Goal: Use online tool/utility: Utilize a website feature to perform a specific function

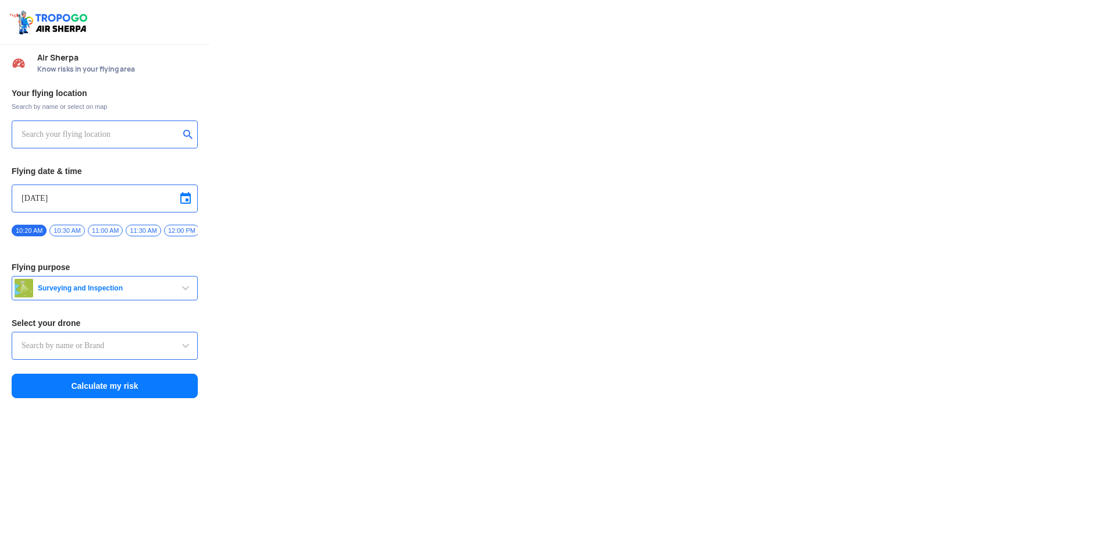
type input "Switch UAV"
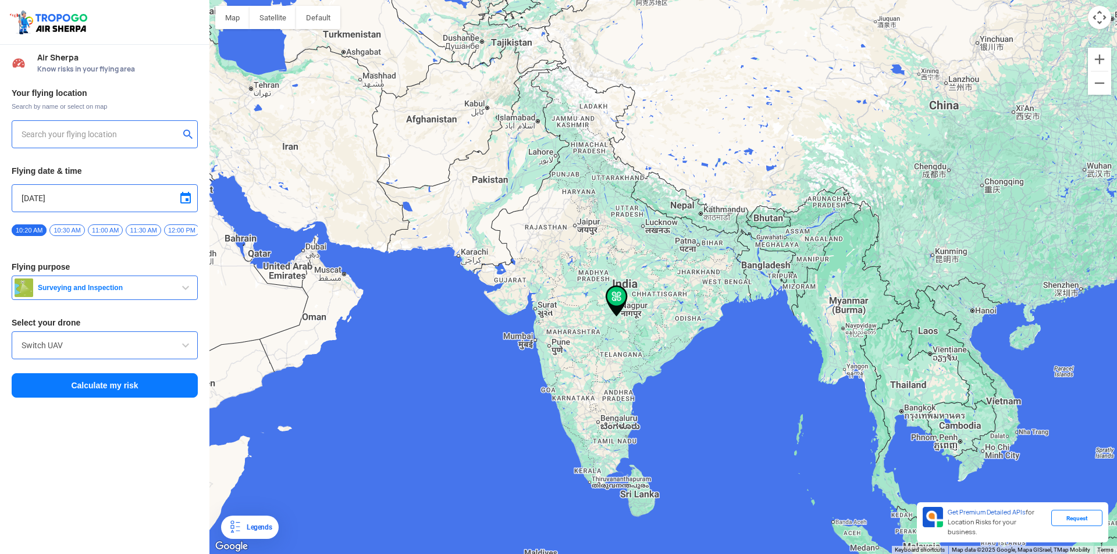
click at [92, 134] on input "text" at bounding box center [101, 134] width 158 height 14
type input "[STREET_ADDRESS]"
click at [188, 133] on img at bounding box center [189, 134] width 12 height 12
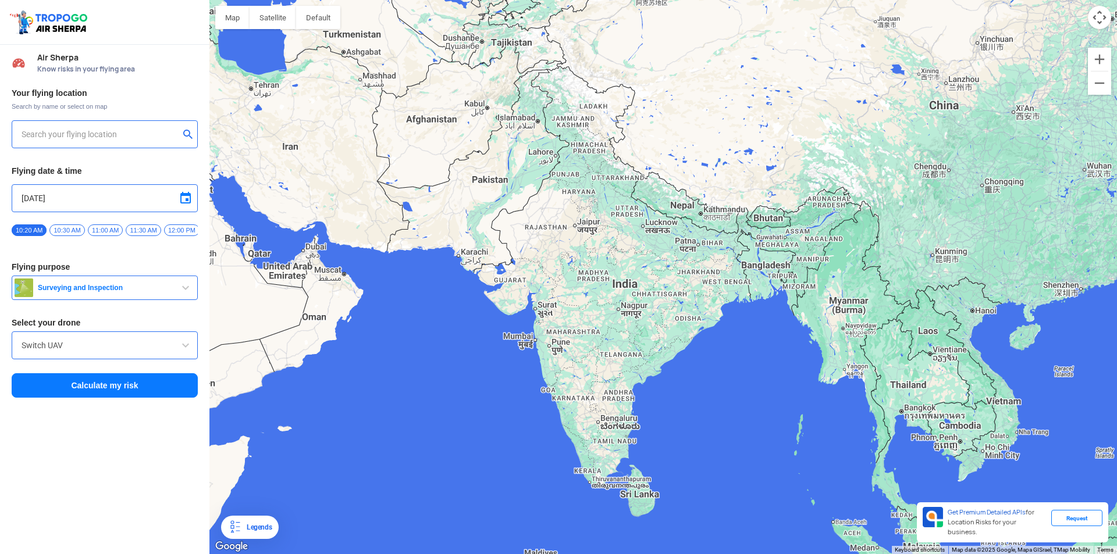
click at [99, 134] on input "text" at bounding box center [101, 134] width 158 height 14
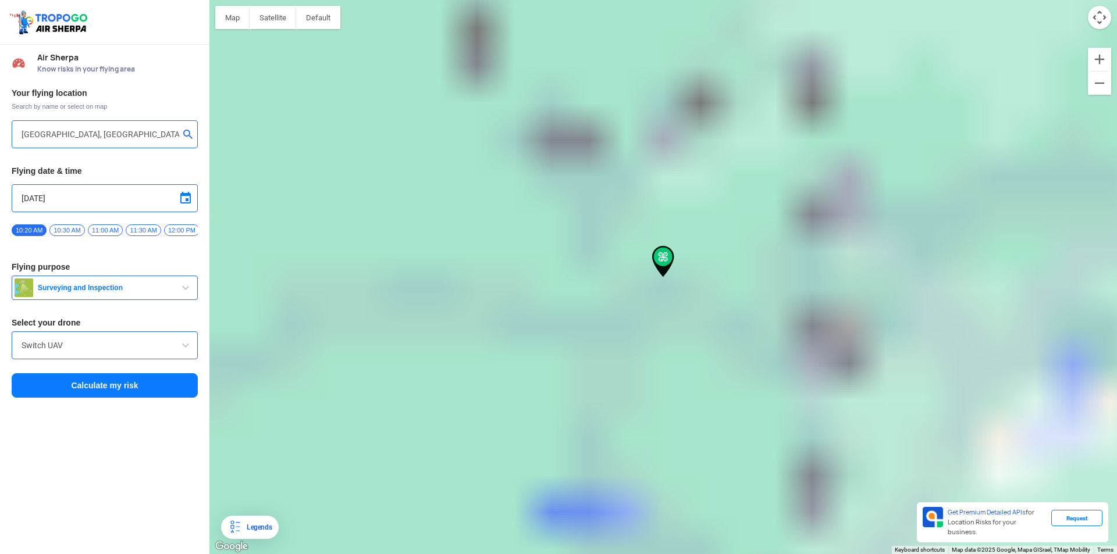
type input "Nullatanni, Munnar, [PERSON_NAME][GEOGRAPHIC_DATA], [GEOGRAPHIC_DATA]"
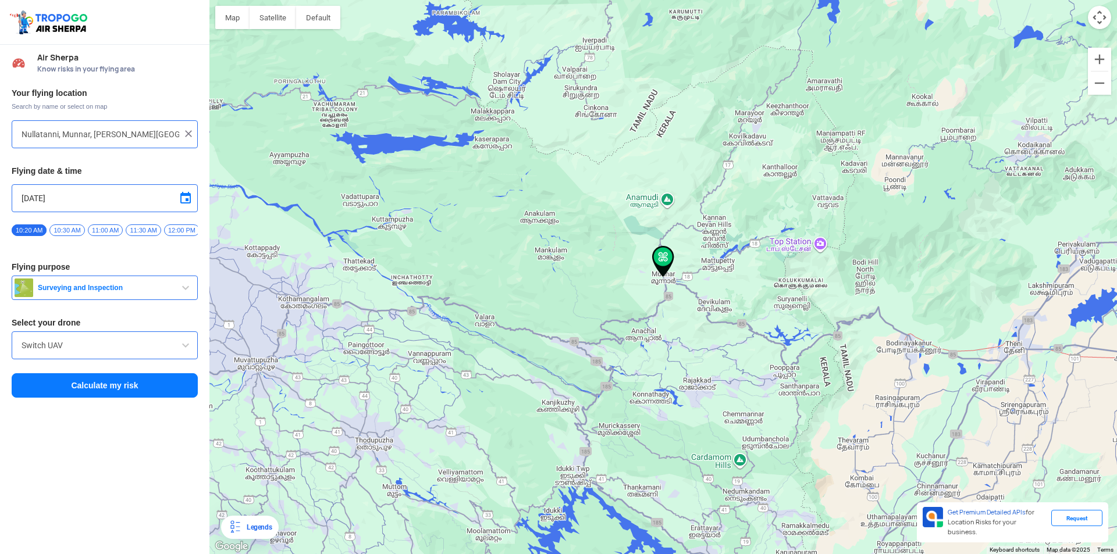
click at [120, 390] on button "Calculate my risk" at bounding box center [105, 385] width 186 height 24
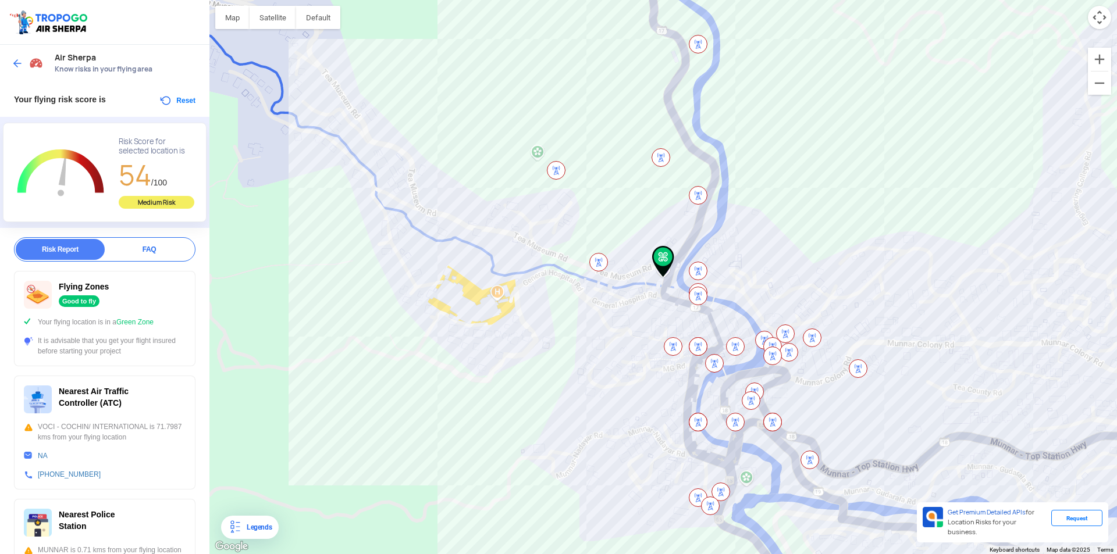
click at [15, 63] on img at bounding box center [18, 64] width 12 height 12
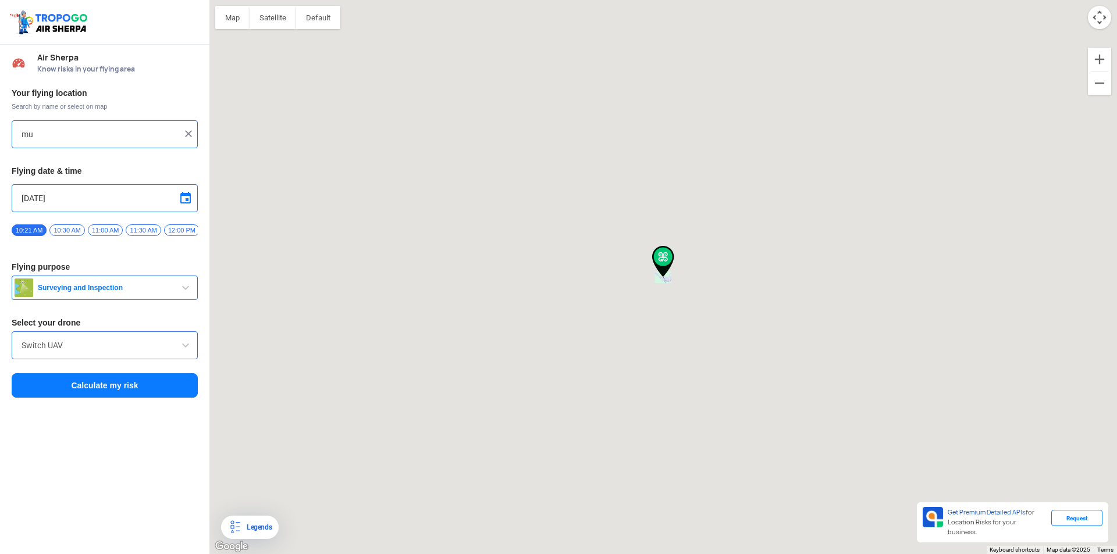
type input "Nullatanni, Munnar, [PERSON_NAME][GEOGRAPHIC_DATA], [GEOGRAPHIC_DATA]"
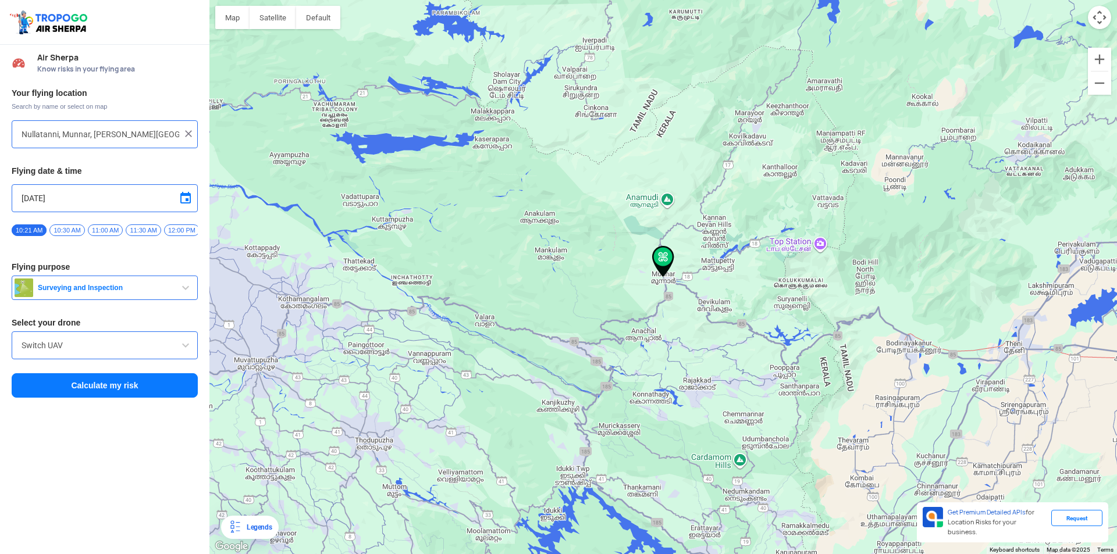
click at [191, 133] on img at bounding box center [189, 134] width 12 height 12
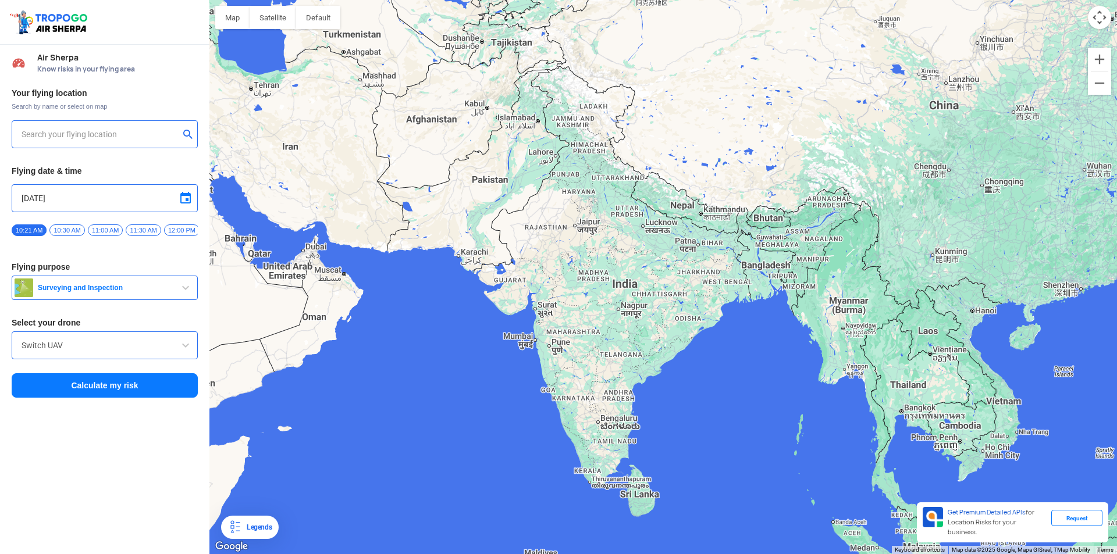
click at [114, 139] on input "text" at bounding box center [101, 134] width 158 height 14
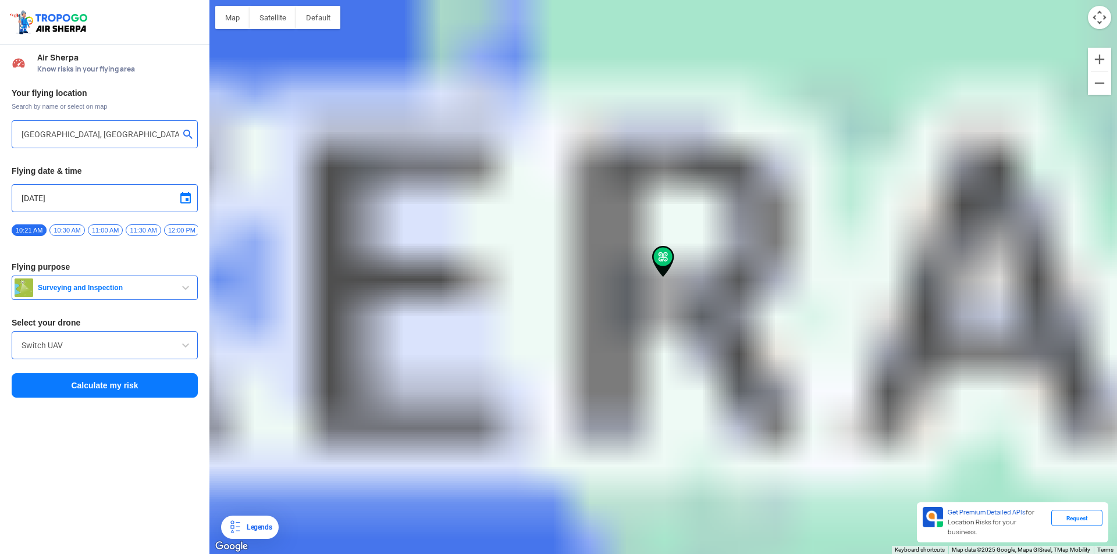
type input "[GEOGRAPHIC_DATA], [GEOGRAPHIC_DATA]"
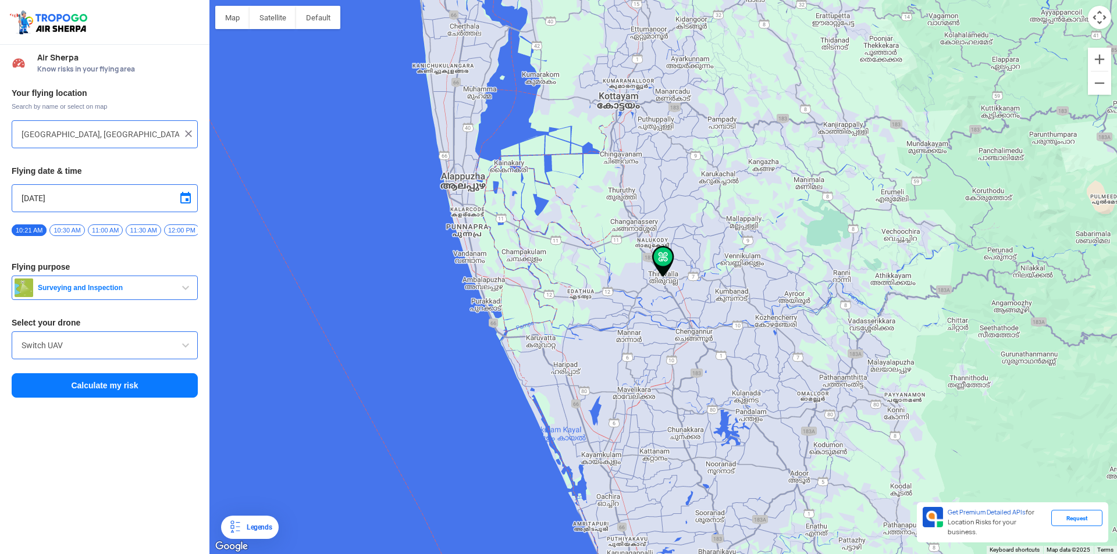
click at [107, 386] on button "Calculate my risk" at bounding box center [105, 385] width 186 height 24
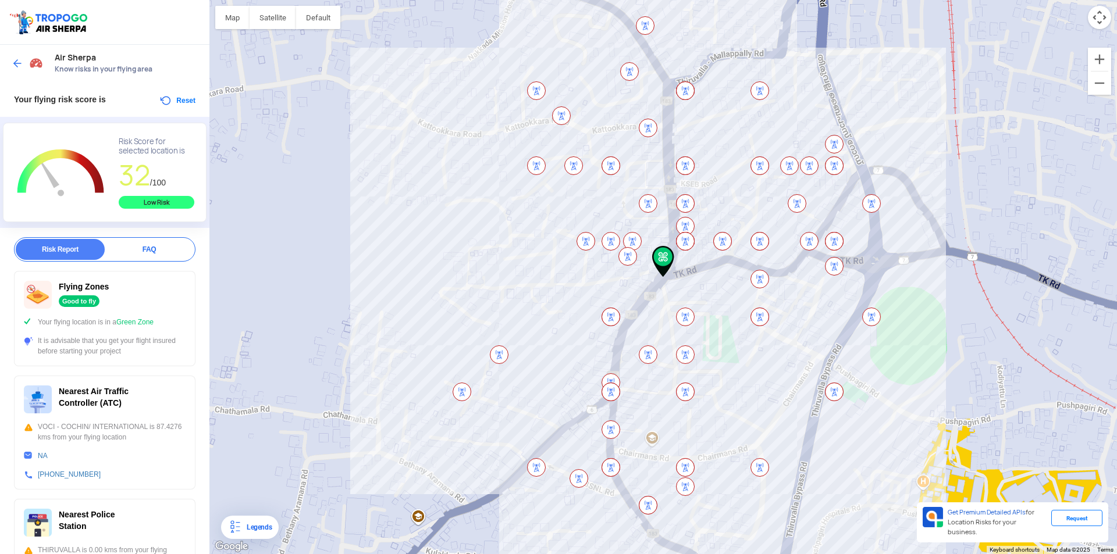
click at [16, 63] on img at bounding box center [18, 64] width 12 height 12
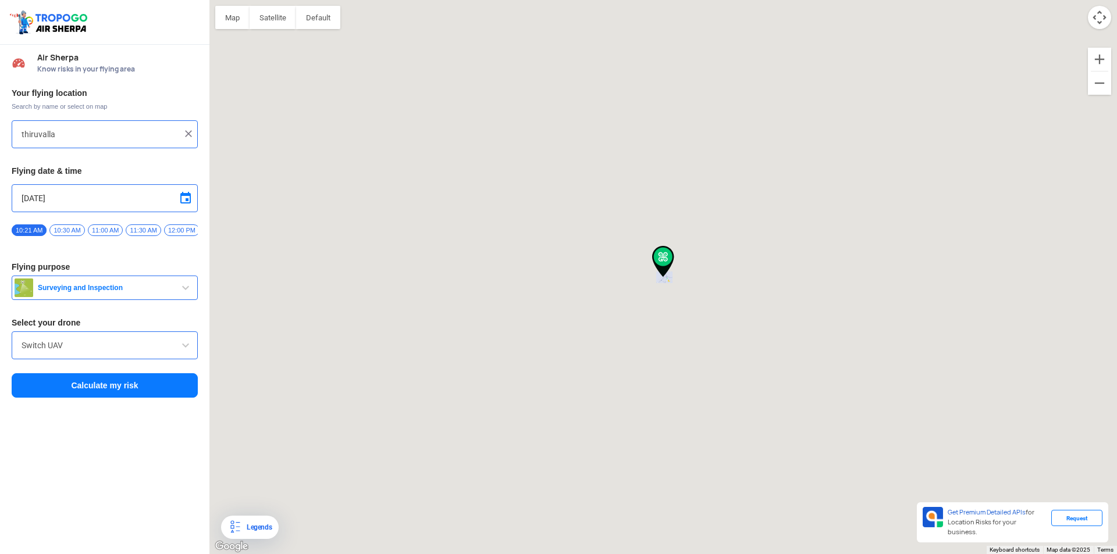
type input "[GEOGRAPHIC_DATA], [GEOGRAPHIC_DATA]"
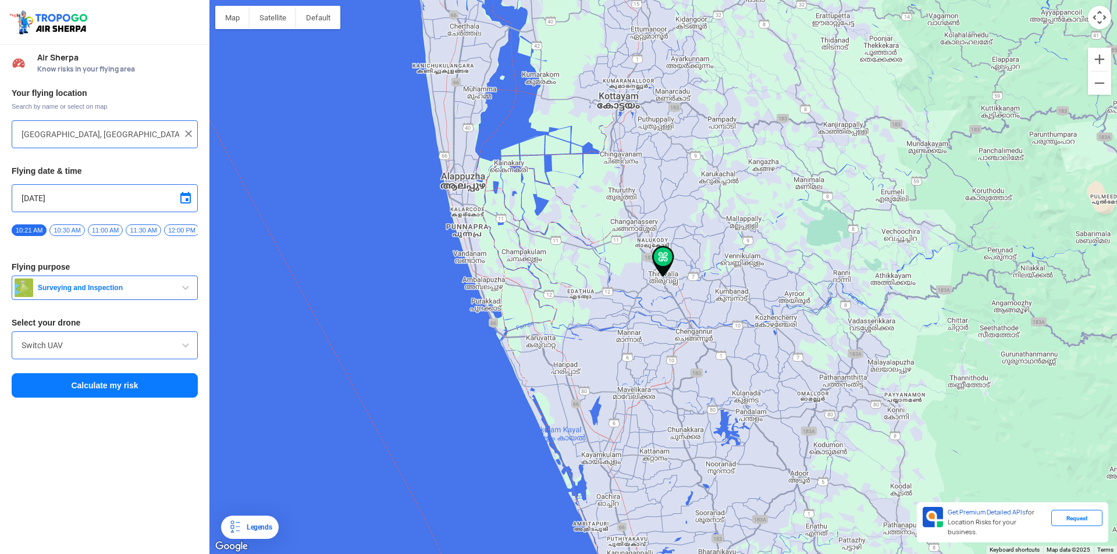
click at [190, 133] on img at bounding box center [189, 134] width 12 height 12
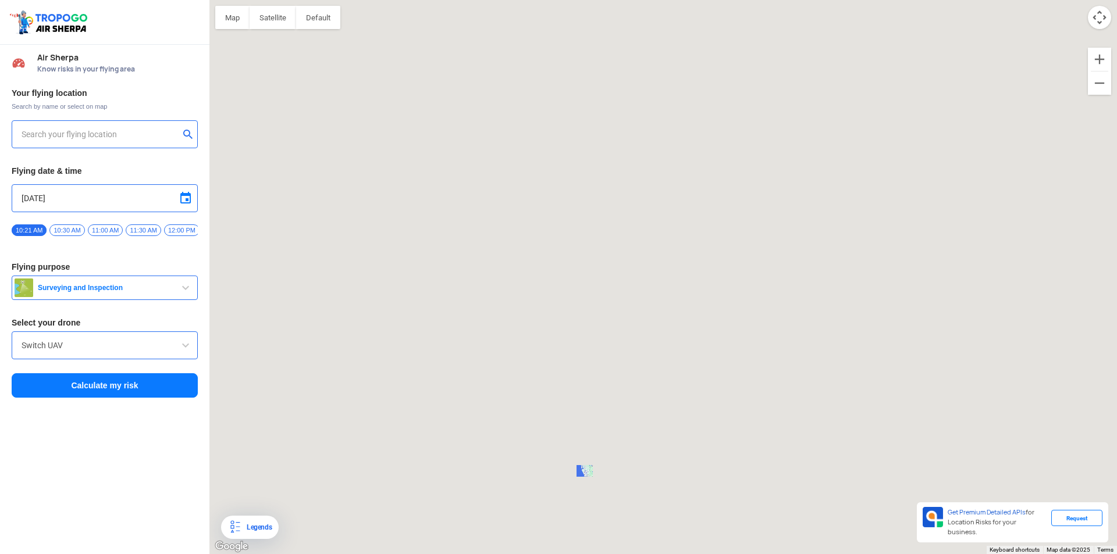
click at [136, 135] on input "text" at bounding box center [101, 134] width 158 height 14
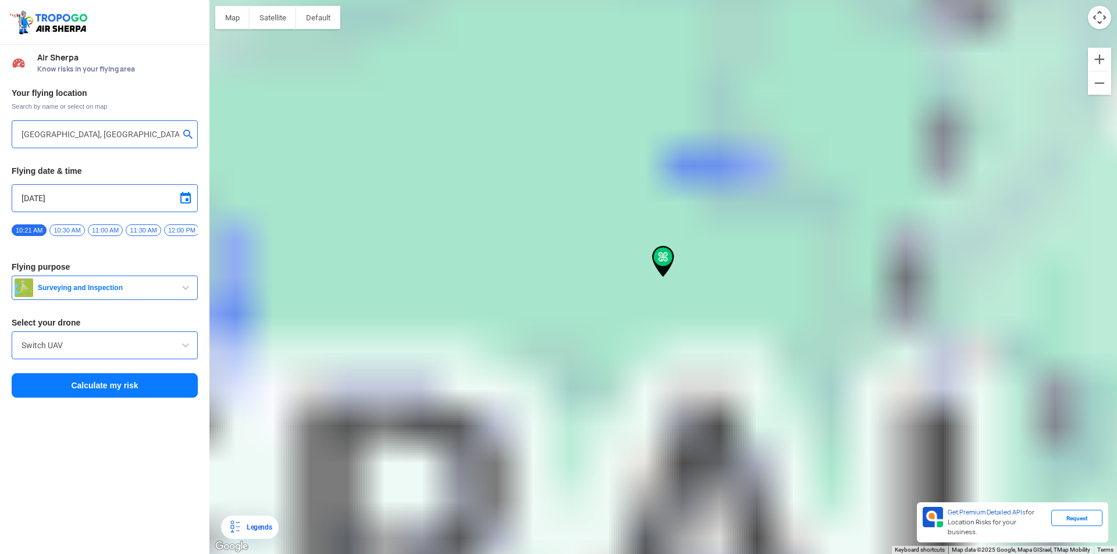
type input "[STREET_ADDRESS]"
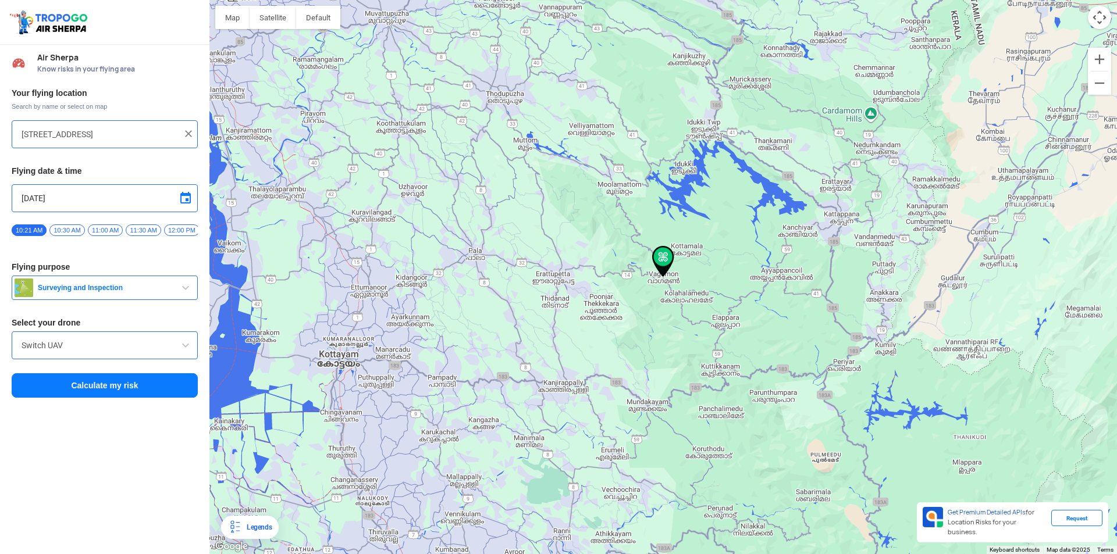
click at [86, 390] on button "Calculate my risk" at bounding box center [105, 385] width 186 height 24
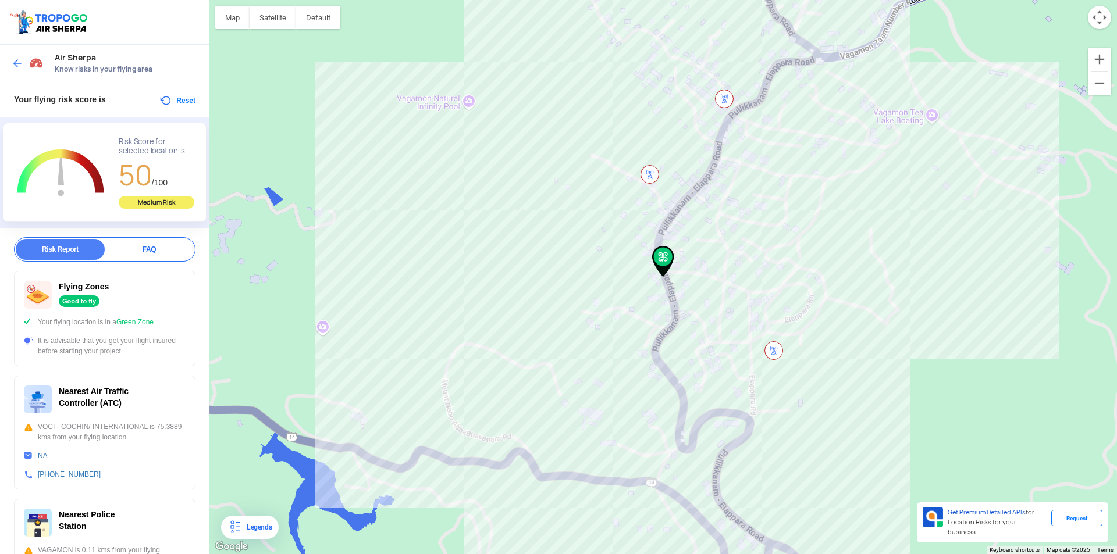
click at [16, 62] on img at bounding box center [18, 64] width 12 height 12
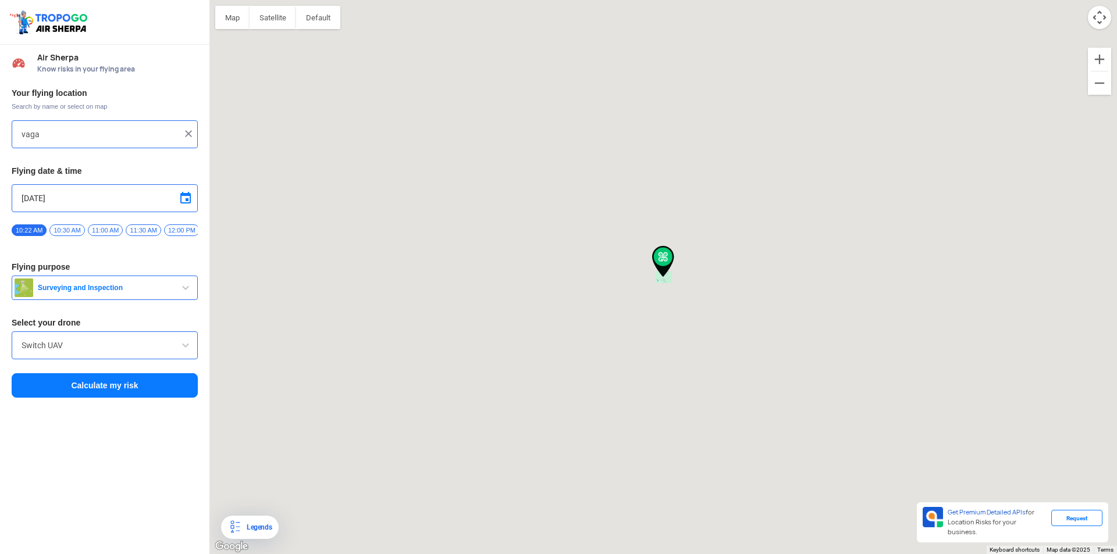
type input "[STREET_ADDRESS]"
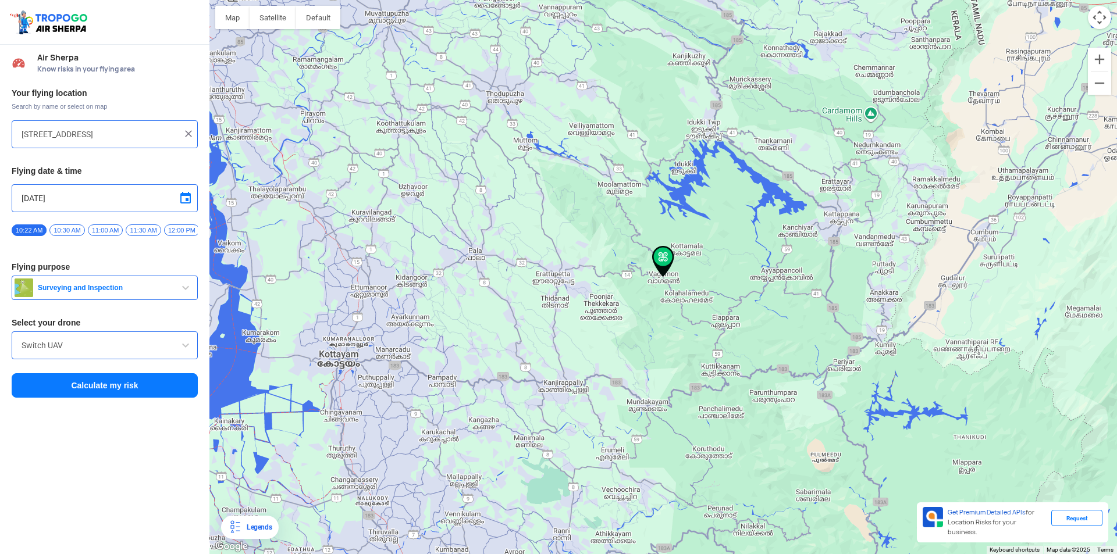
click at [188, 133] on img at bounding box center [189, 134] width 12 height 12
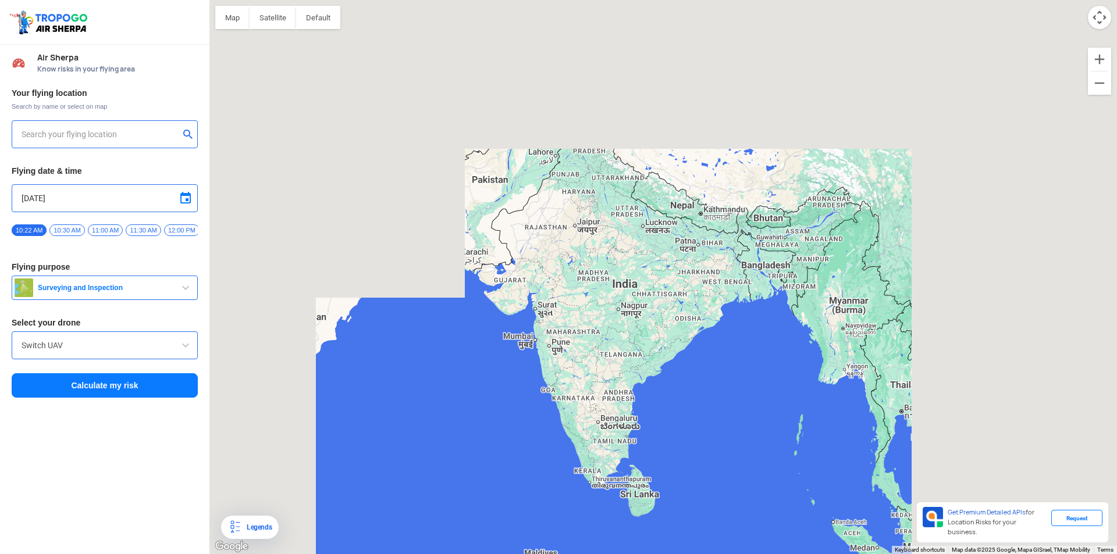
click at [137, 133] on input "text" at bounding box center [101, 134] width 158 height 14
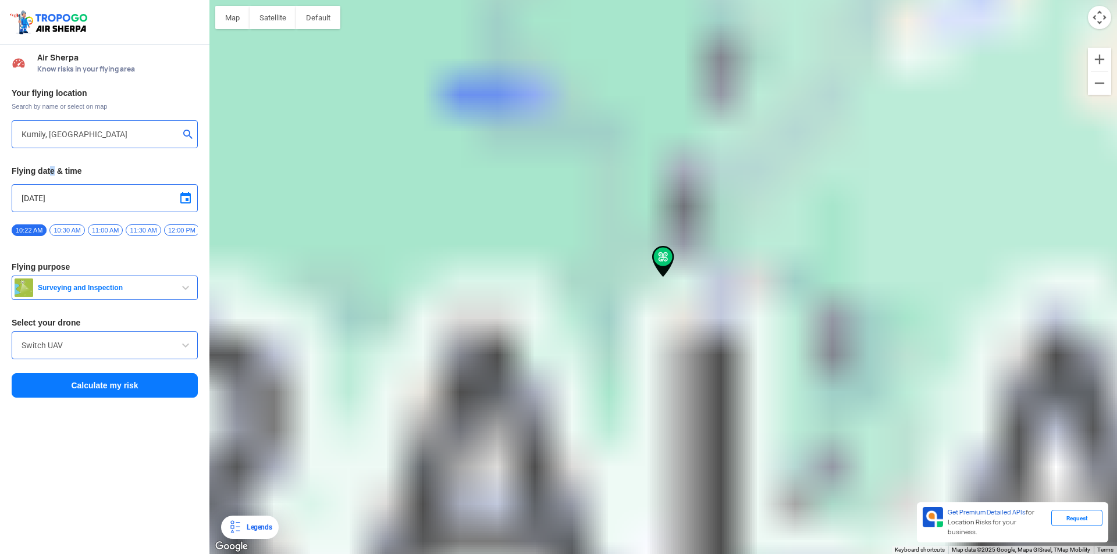
type input "Opposite [GEOGRAPHIC_DATA], [GEOGRAPHIC_DATA]"
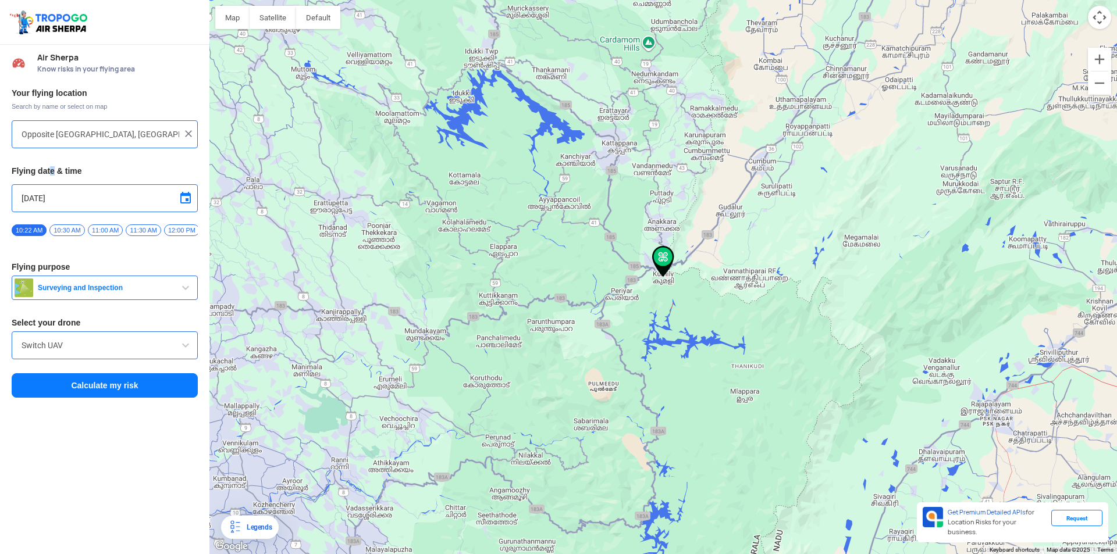
click at [102, 386] on button "Calculate my risk" at bounding box center [105, 385] width 186 height 24
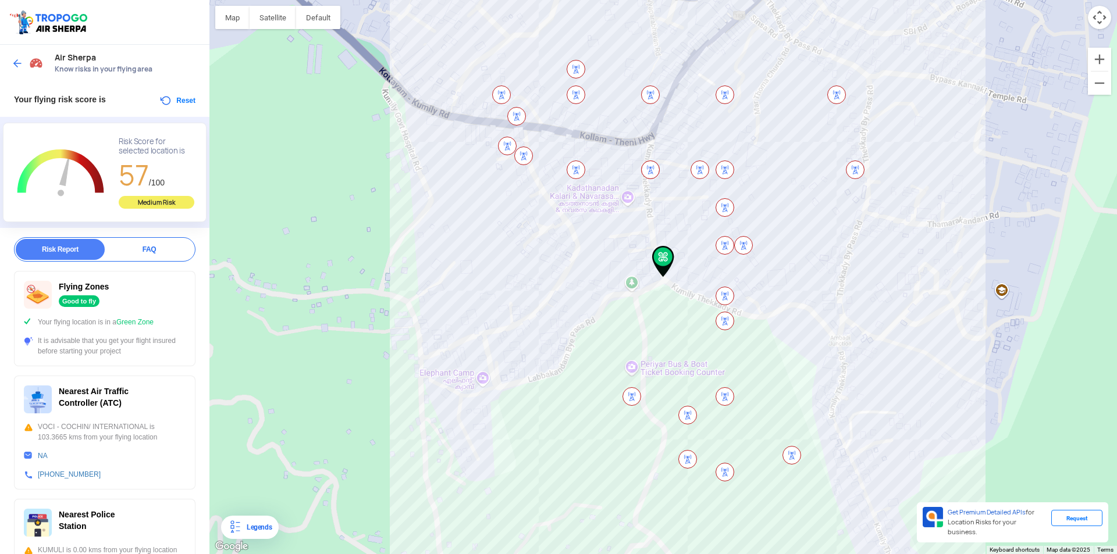
click at [12, 55] on div at bounding box center [29, 63] width 34 height 21
click at [15, 61] on img at bounding box center [18, 64] width 12 height 12
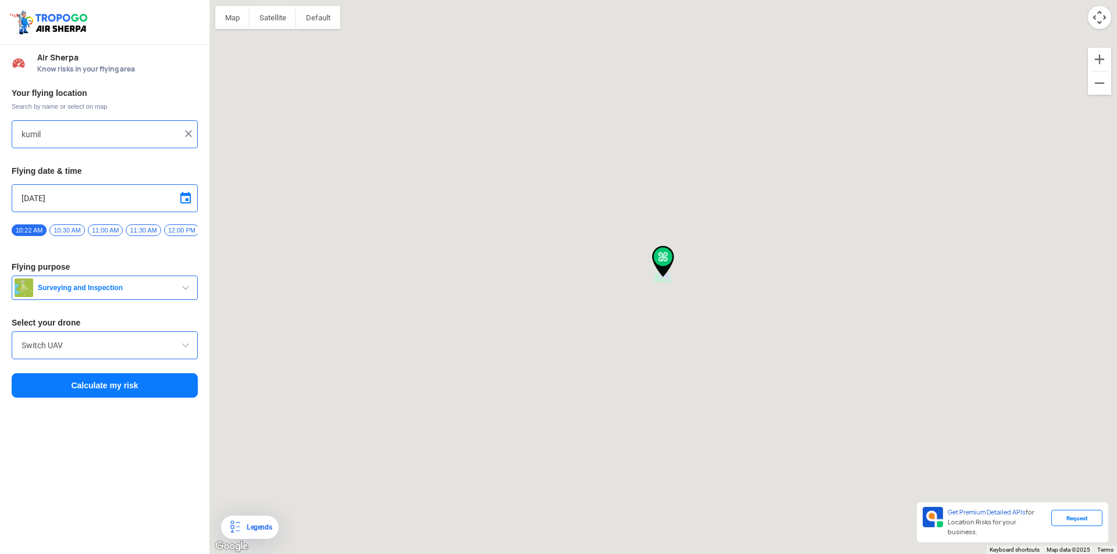
type input "Opposite [GEOGRAPHIC_DATA], [GEOGRAPHIC_DATA]"
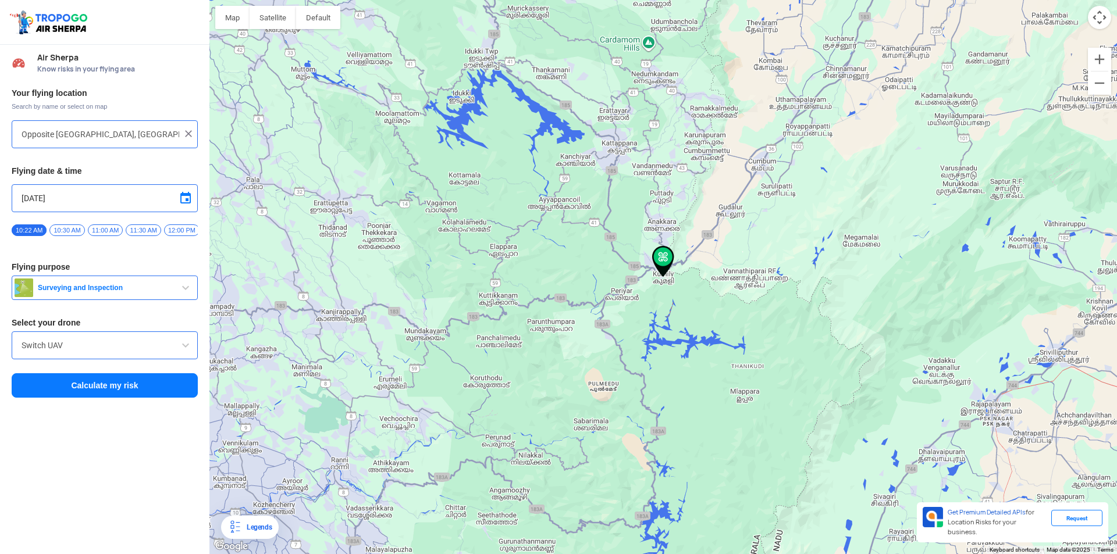
click at [187, 133] on img at bounding box center [189, 134] width 12 height 12
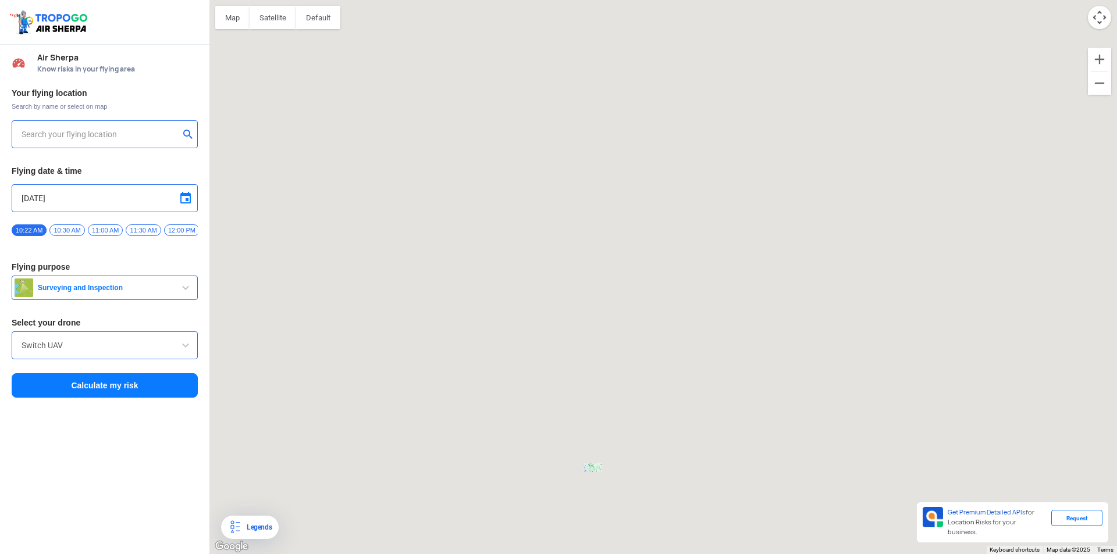
click at [149, 136] on input "text" at bounding box center [101, 134] width 158 height 14
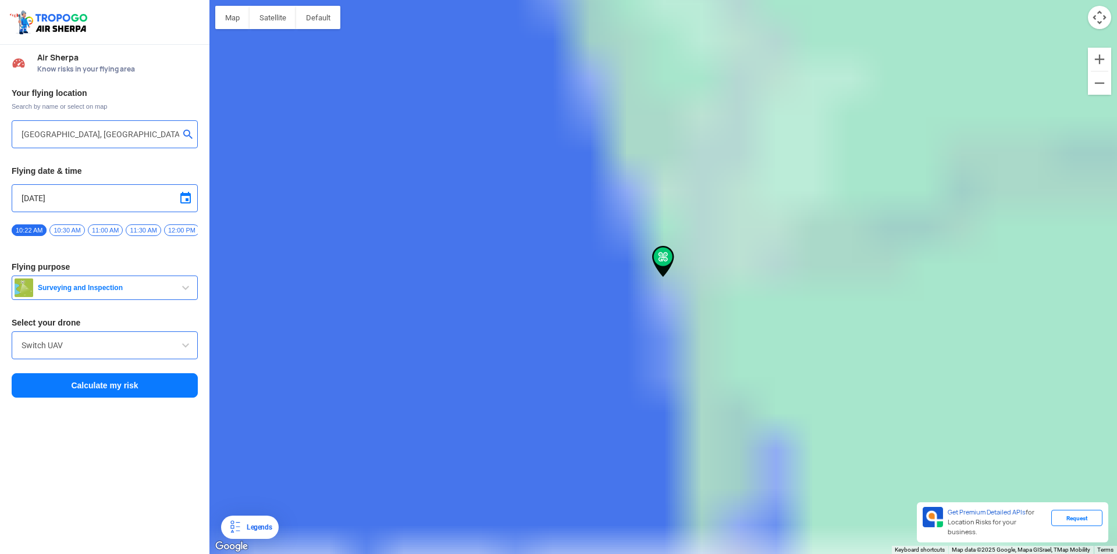
type input "Valummel, [GEOGRAPHIC_DATA], [GEOGRAPHIC_DATA] 682005, [GEOGRAPHIC_DATA]"
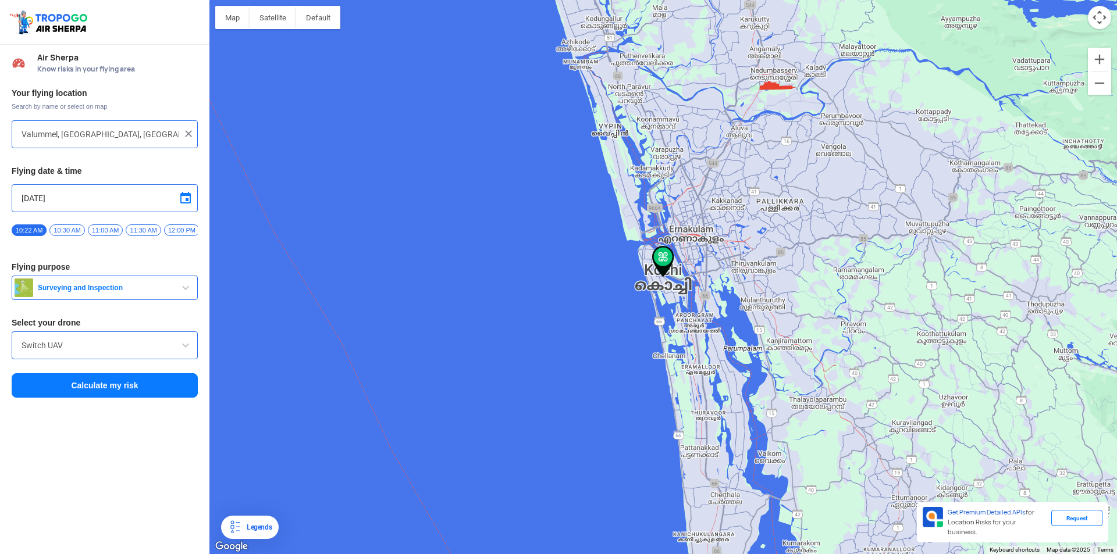
click at [98, 388] on button "Calculate my risk" at bounding box center [105, 385] width 186 height 24
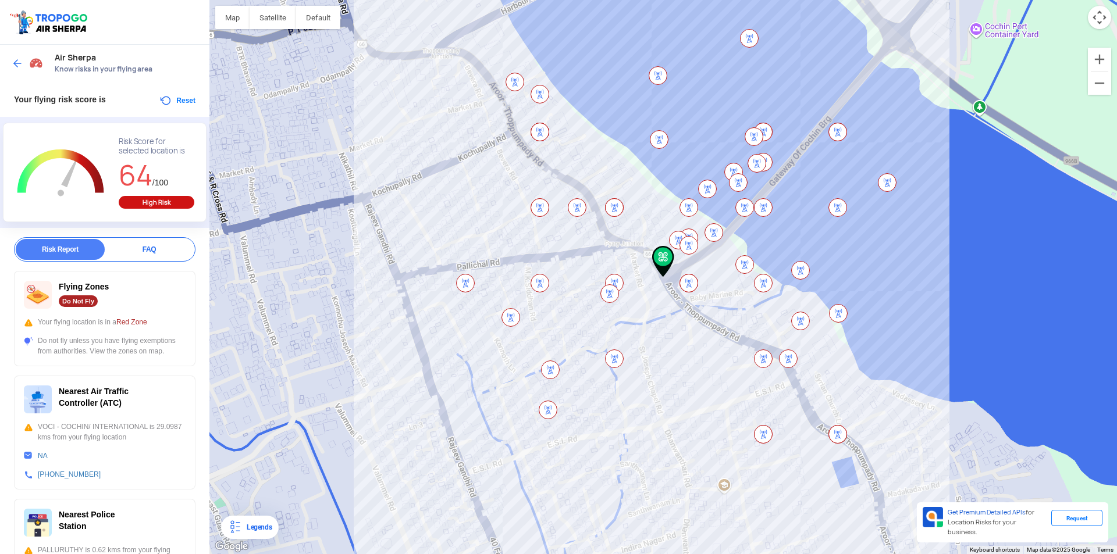
click at [17, 59] on img at bounding box center [18, 64] width 12 height 12
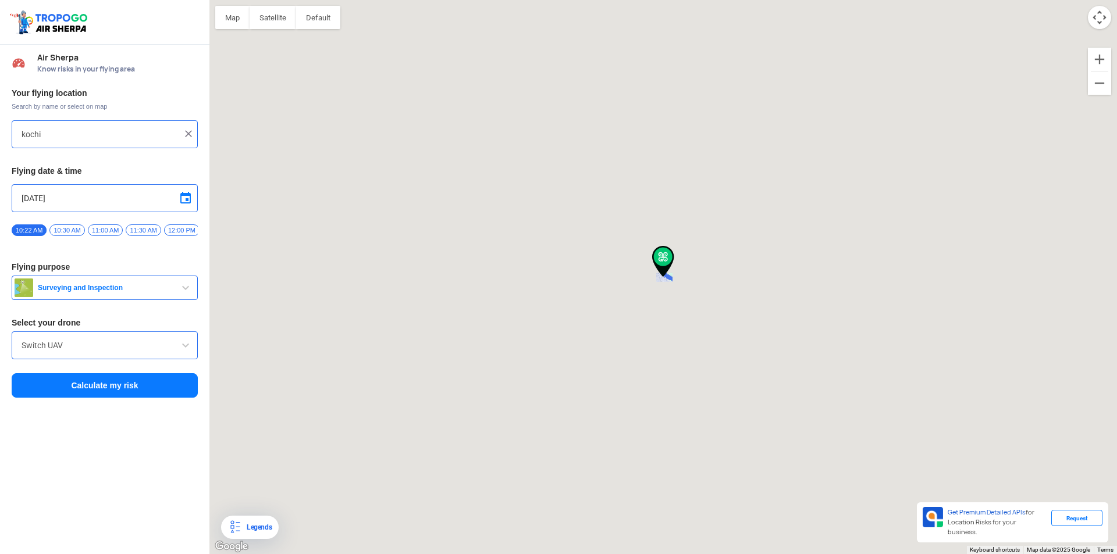
type input "Valummel, [GEOGRAPHIC_DATA], [GEOGRAPHIC_DATA] 682005, [GEOGRAPHIC_DATA]"
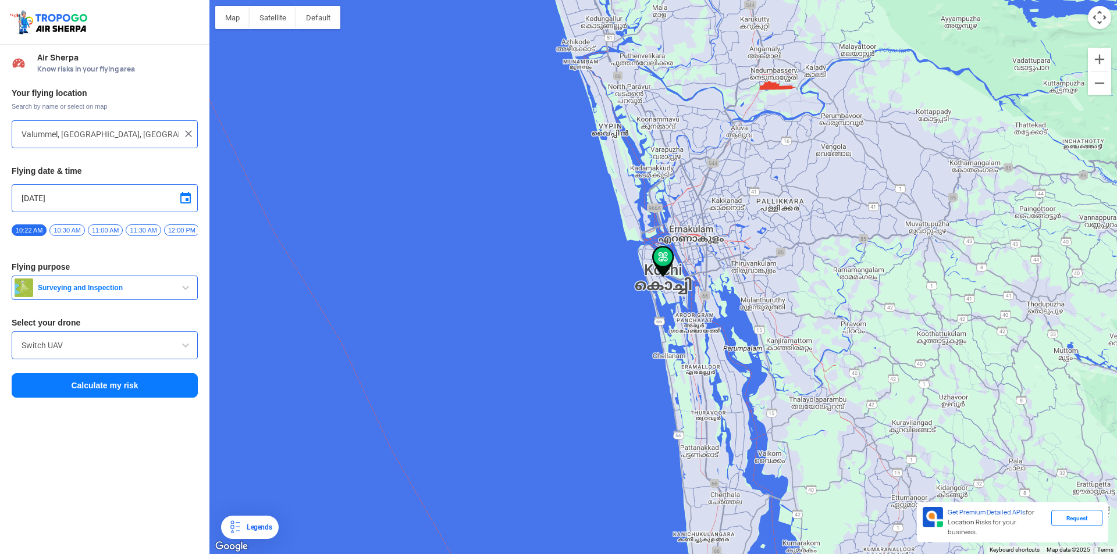
click at [186, 132] on img at bounding box center [189, 134] width 12 height 12
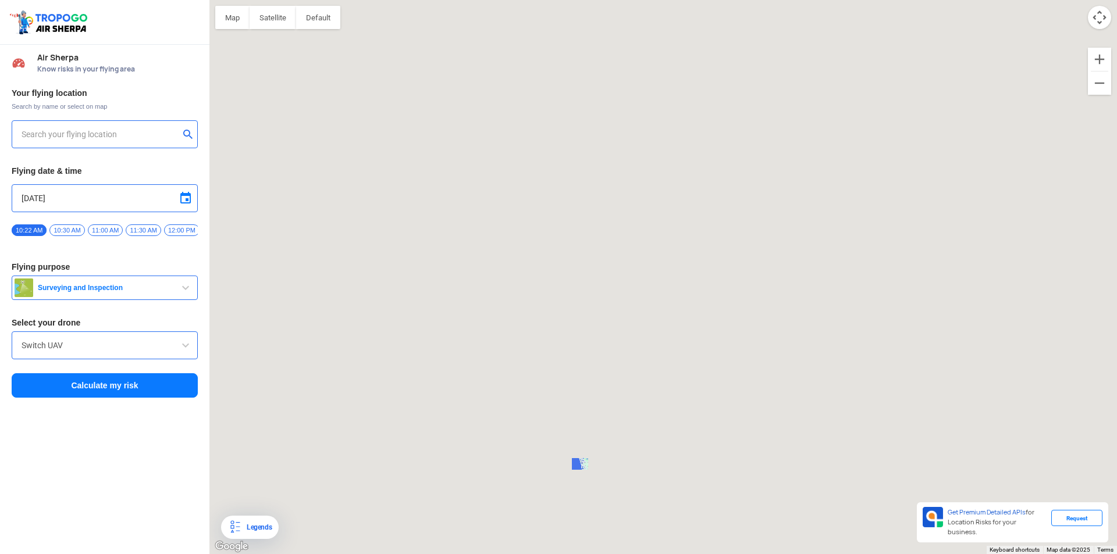
click at [126, 143] on div at bounding box center [105, 134] width 186 height 28
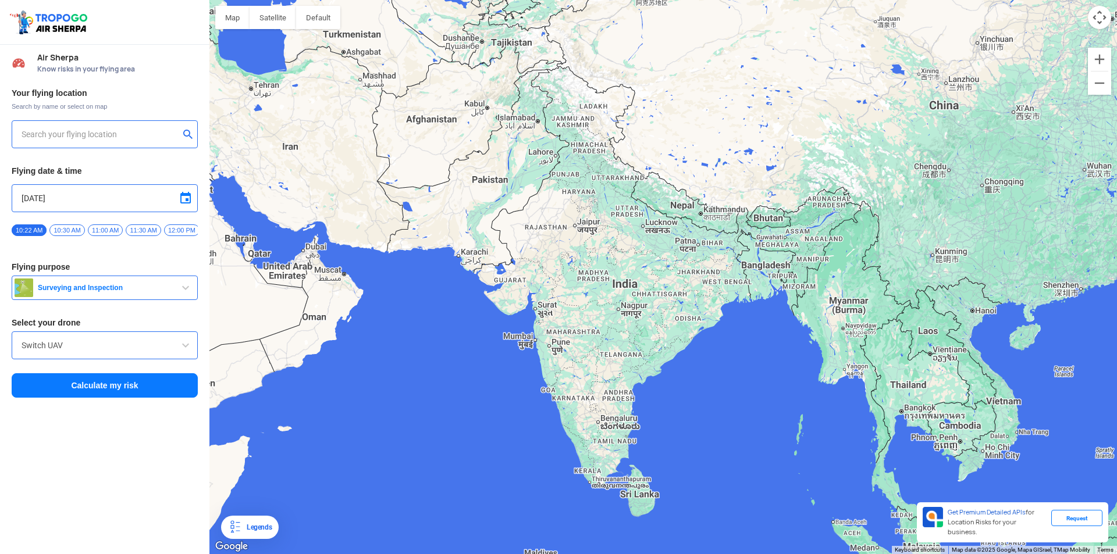
click at [119, 138] on input "text" at bounding box center [101, 134] width 158 height 14
type input "[GEOGRAPHIC_DATA], [GEOGRAPHIC_DATA]"
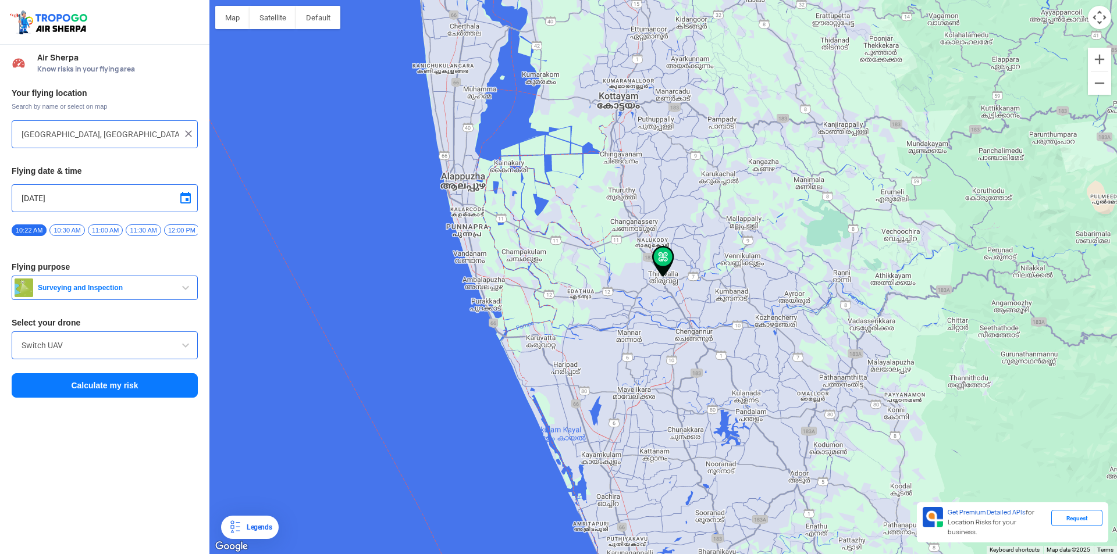
click at [115, 391] on button "Calculate my risk" at bounding box center [105, 385] width 186 height 24
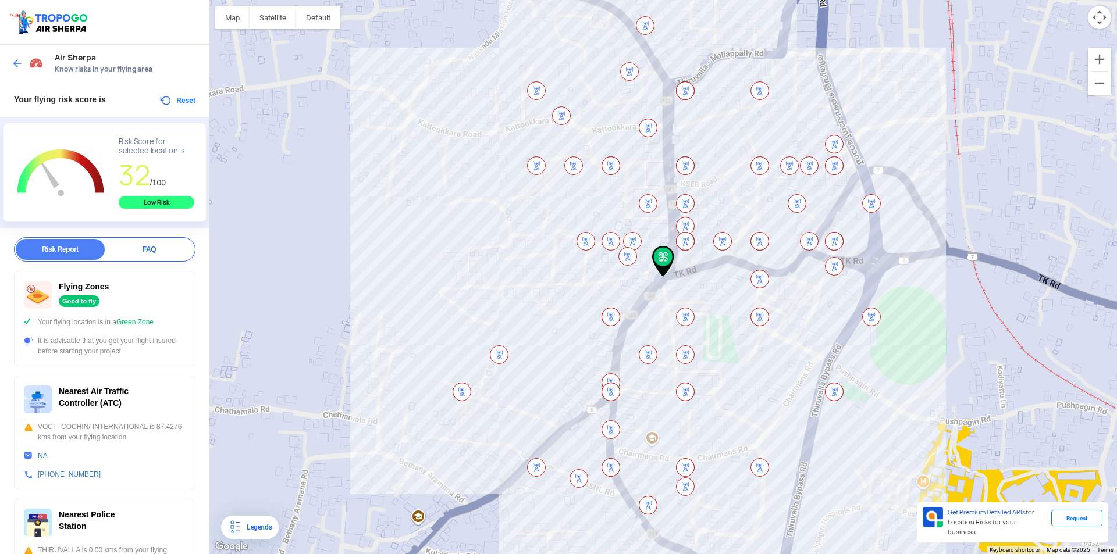
click at [15, 63] on img at bounding box center [18, 64] width 12 height 12
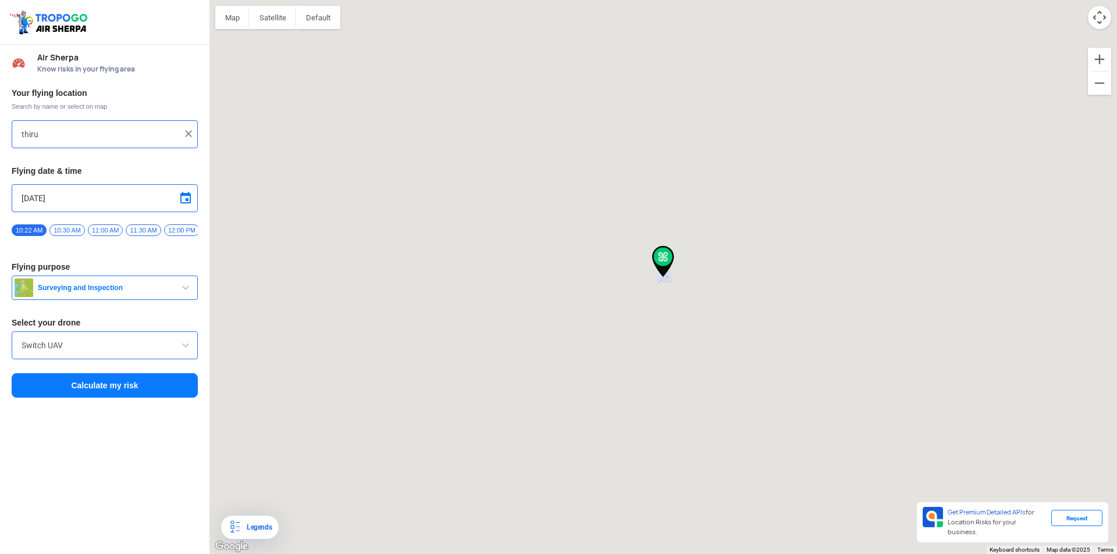
type input "[GEOGRAPHIC_DATA], [GEOGRAPHIC_DATA]"
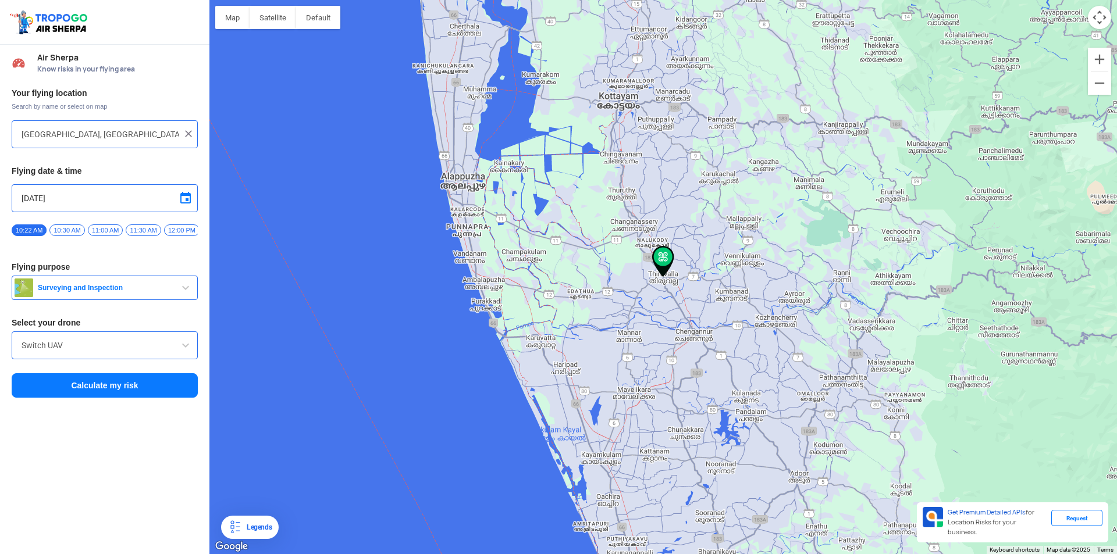
click at [189, 134] on img at bounding box center [189, 134] width 12 height 12
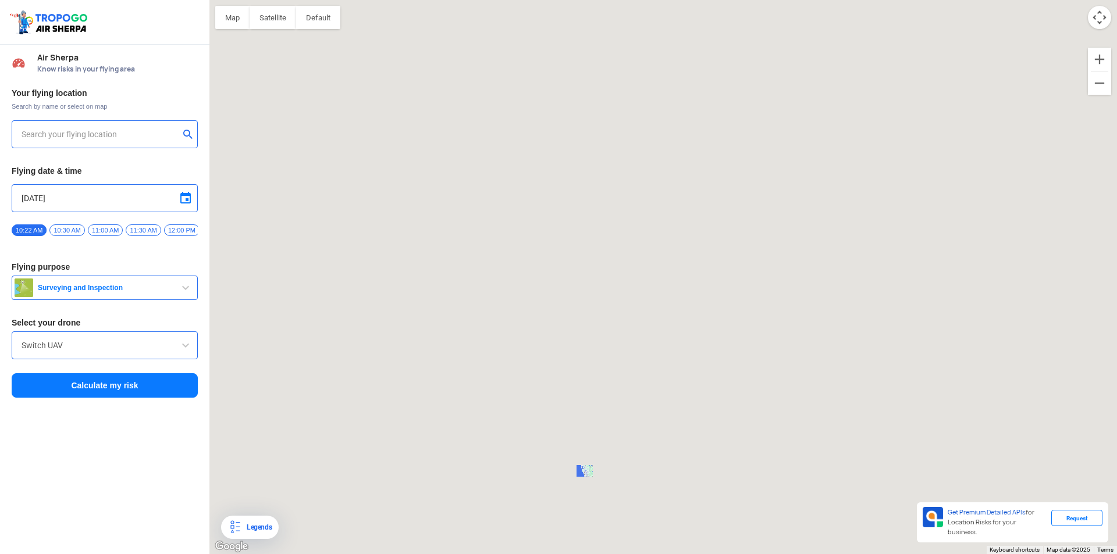
click at [116, 134] on input "text" at bounding box center [101, 134] width 158 height 14
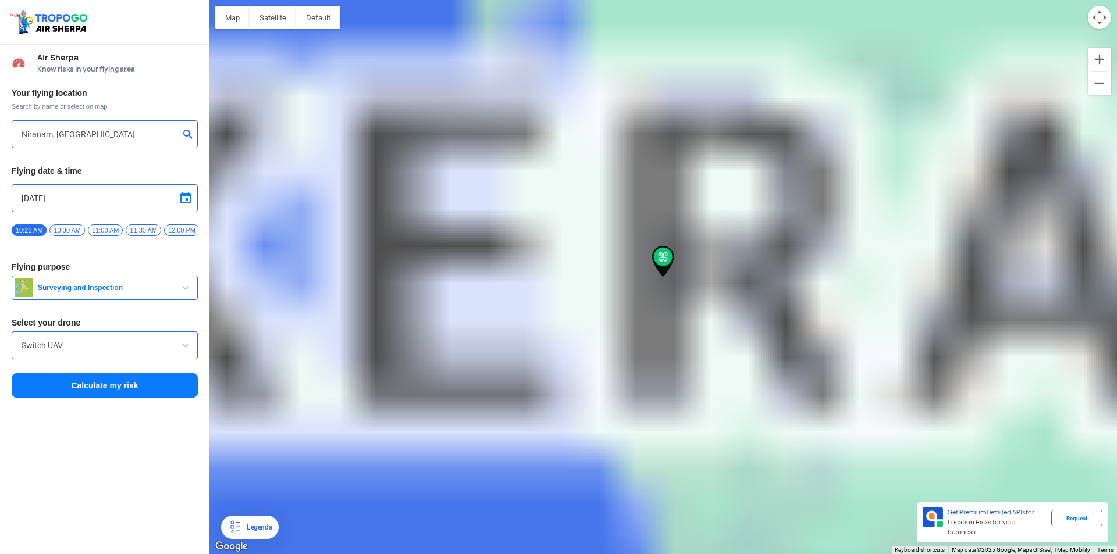
type input "Niranam panchyathumukku, [GEOGRAPHIC_DATA], [GEOGRAPHIC_DATA] 689621, [GEOGRAPH…"
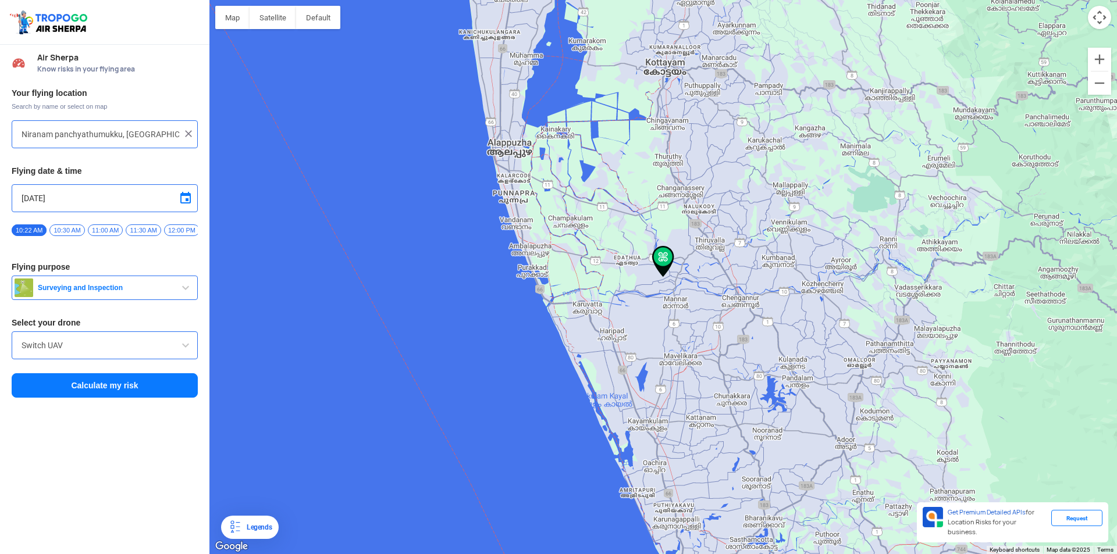
click at [105, 379] on button "Calculate my risk" at bounding box center [105, 385] width 186 height 24
